Goal: Task Accomplishment & Management: Use online tool/utility

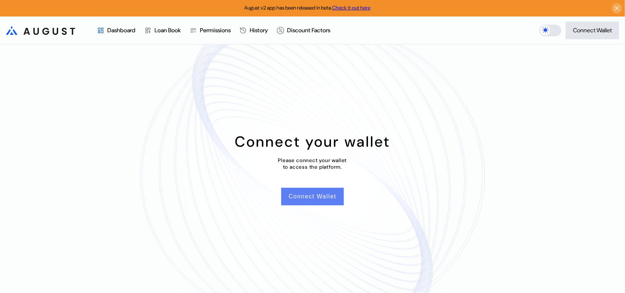
click at [325, 203] on button "Connect Wallet" at bounding box center [312, 197] width 62 height 18
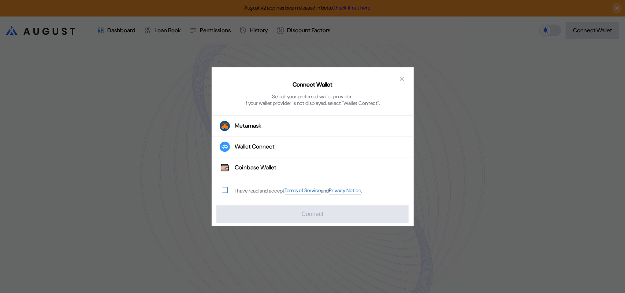
click at [224, 193] on span "modal" at bounding box center [224, 190] width 5 height 5
drag, startPoint x: 259, startPoint y: 148, endPoint x: 183, endPoint y: 143, distance: 75.7
click at [183, 143] on div "Connect Wallet Select your preferred wallet provider. If your wallet provider i…" at bounding box center [312, 146] width 625 height 293
click at [404, 75] on icon "close modal" at bounding box center [402, 79] width 7 height 8
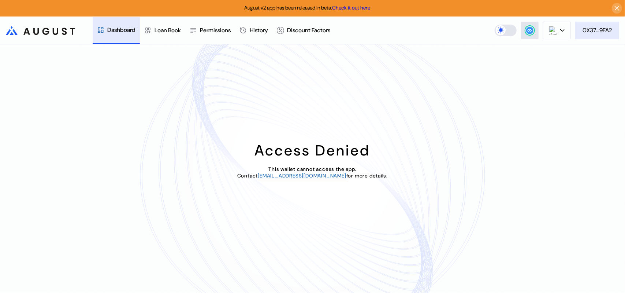
click at [596, 32] on div "0X37...9FA2" at bounding box center [597, 30] width 29 height 8
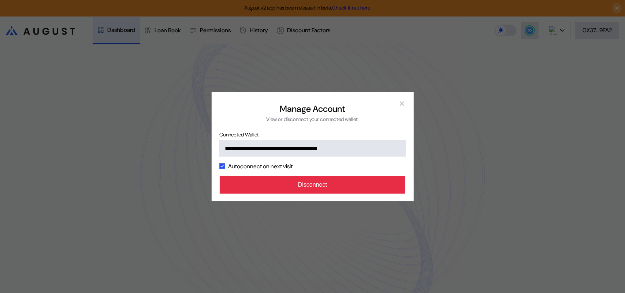
click at [314, 193] on button "Disconnect" at bounding box center [313, 185] width 186 height 18
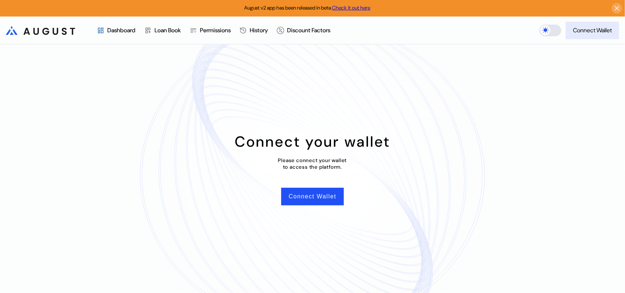
click at [584, 31] on div "Connect Wallet" at bounding box center [592, 30] width 39 height 8
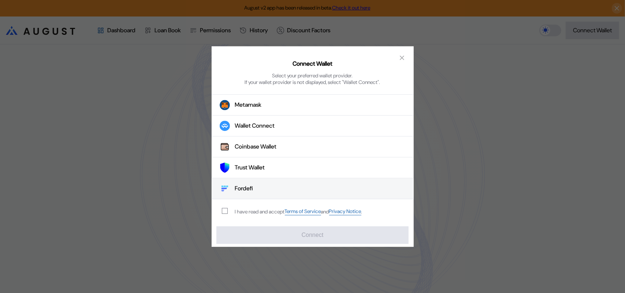
click at [246, 191] on div "Fordefi" at bounding box center [244, 189] width 18 height 8
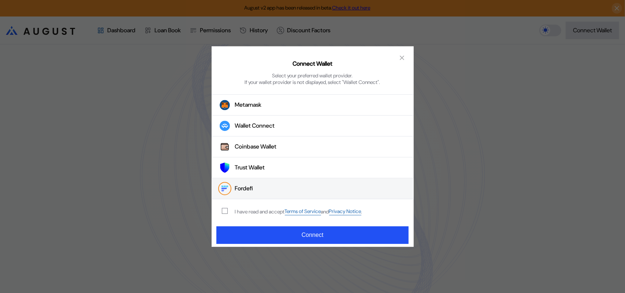
click at [235, 212] on div "I have read and accept Terms of Service and Privacy Notice ." at bounding box center [298, 211] width 127 height 7
click at [225, 212] on span "modal" at bounding box center [224, 210] width 5 height 5
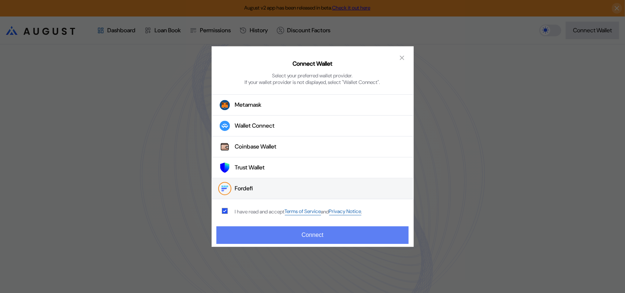
click at [315, 241] on button "Connect" at bounding box center [312, 235] width 192 height 18
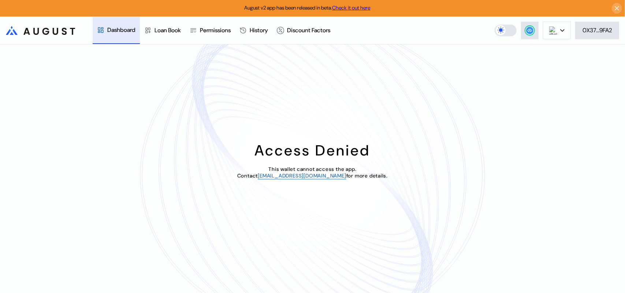
click at [605, 88] on div "Access Denied This wallet cannot access the app. Contact operations@augustdigit…" at bounding box center [312, 168] width 625 height 248
